Goal: Information Seeking & Learning: Check status

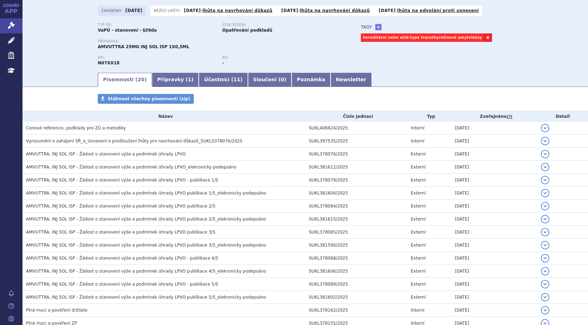
scroll to position [34, 0]
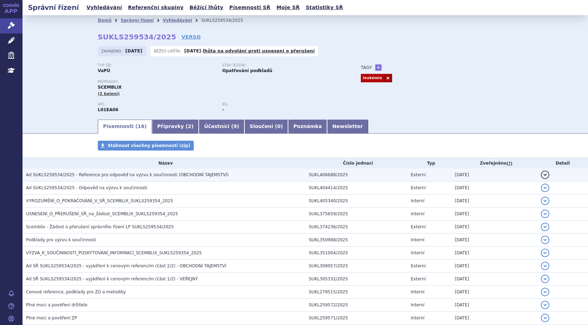
click at [541, 172] on button "detail" at bounding box center [545, 175] width 8 height 8
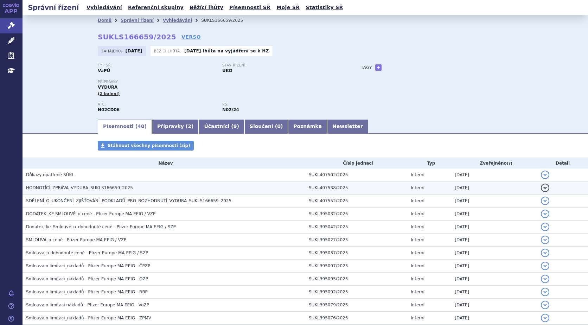
click at [541, 188] on button "detail" at bounding box center [545, 188] width 8 height 8
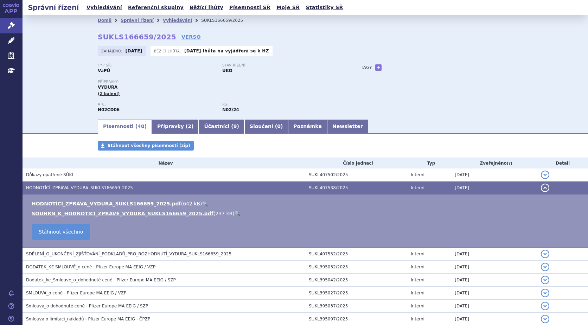
click at [202, 203] on link "🔍" at bounding box center [205, 204] width 6 height 6
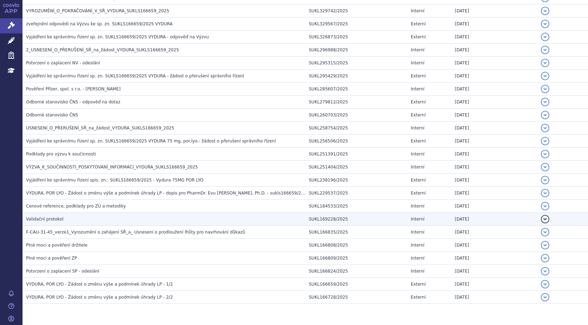
scroll to position [460, 0]
